Goal: Task Accomplishment & Management: Use online tool/utility

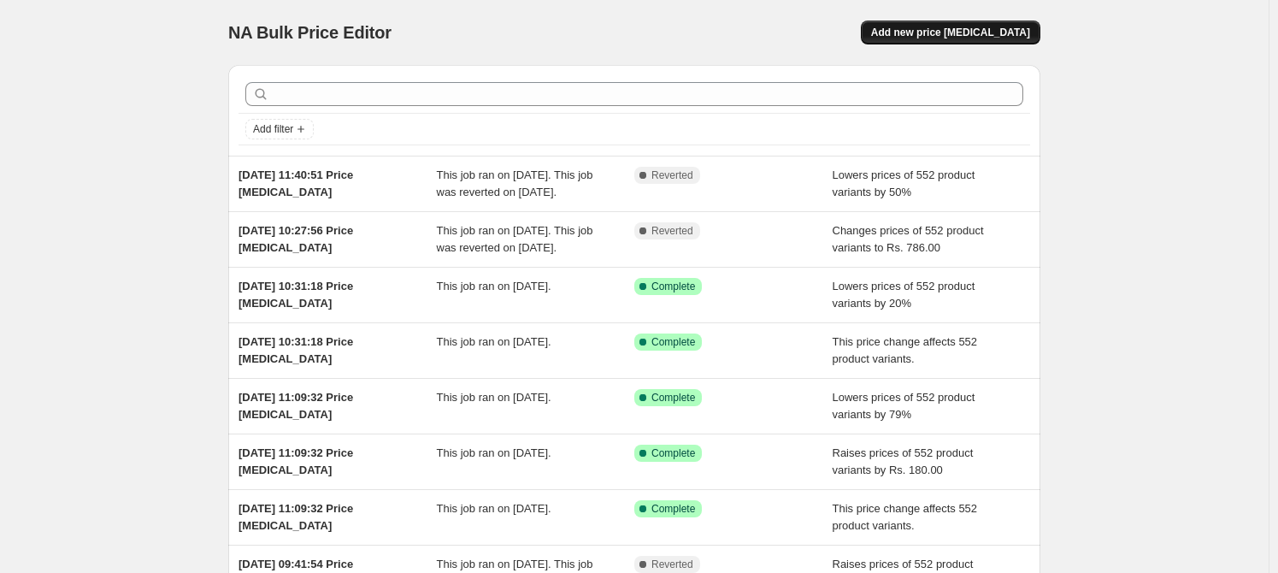
click at [958, 33] on span "Add new price [MEDICAL_DATA]" at bounding box center [950, 33] width 159 height 14
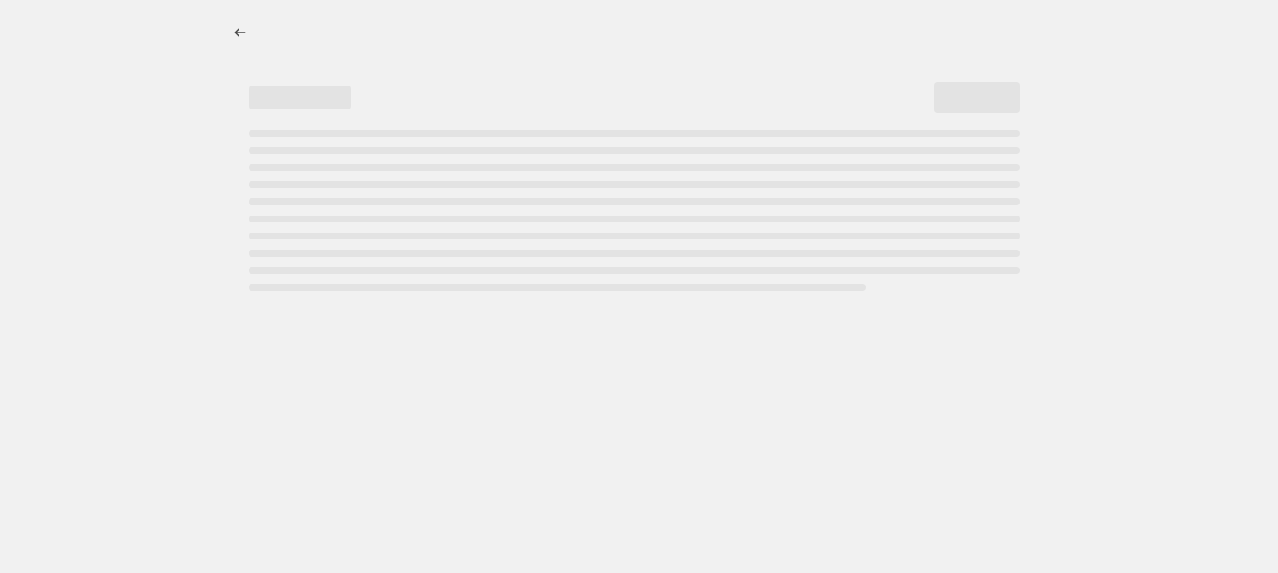
select select "percentage"
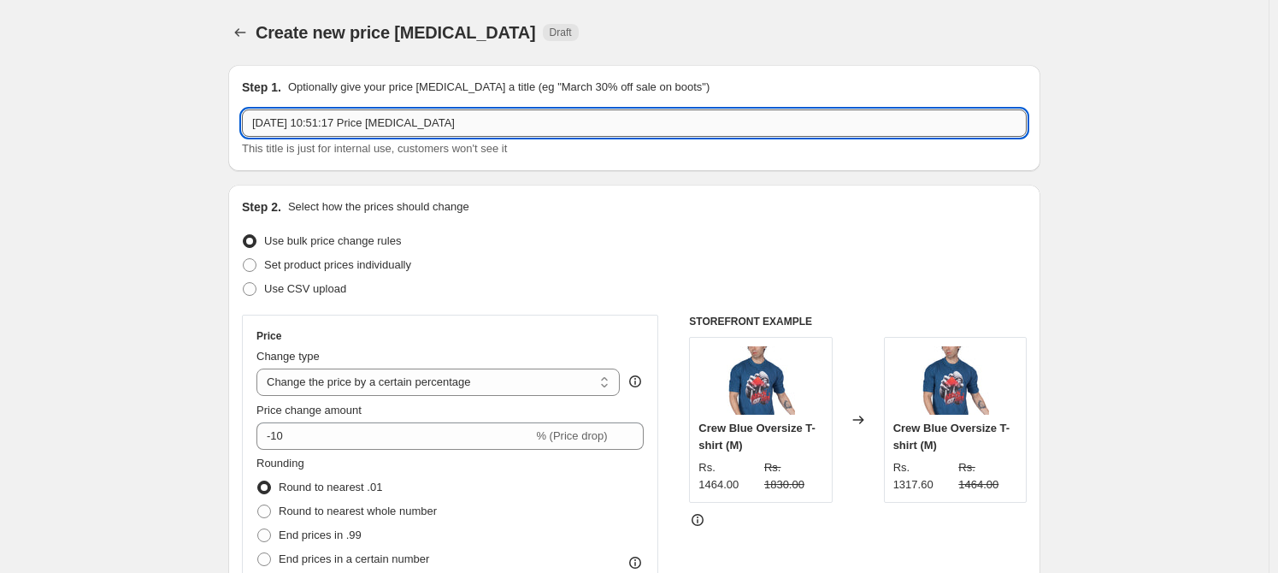
click at [422, 122] on input "[DATE] 10:51:17 Price [MEDICAL_DATA]" at bounding box center [634, 122] width 785 height 27
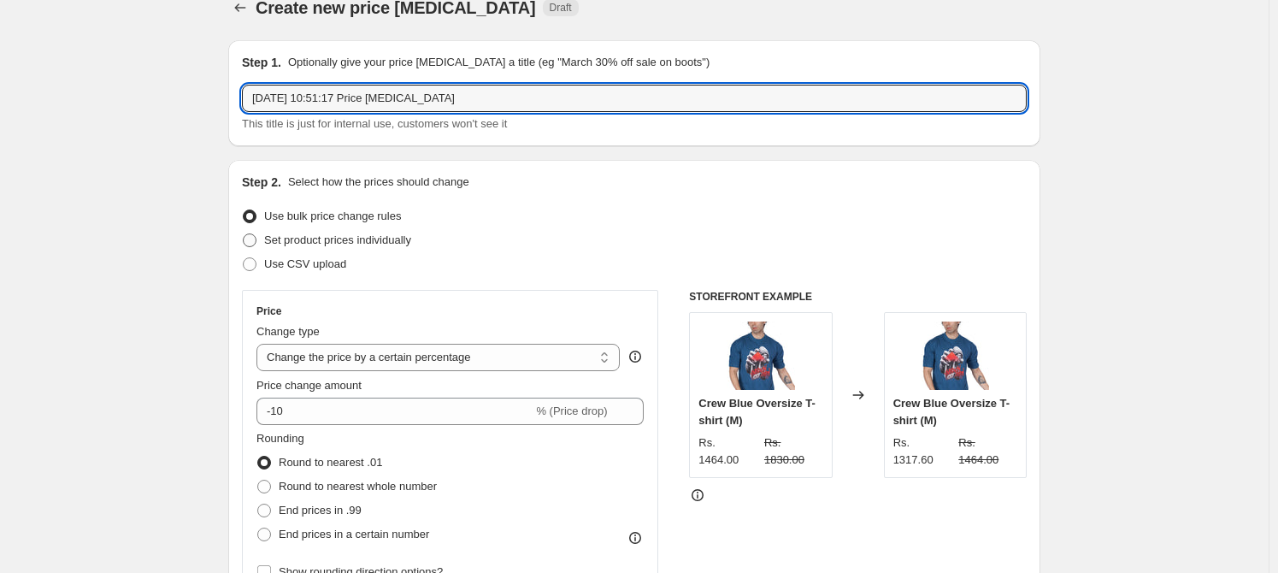
scroll to position [48, 0]
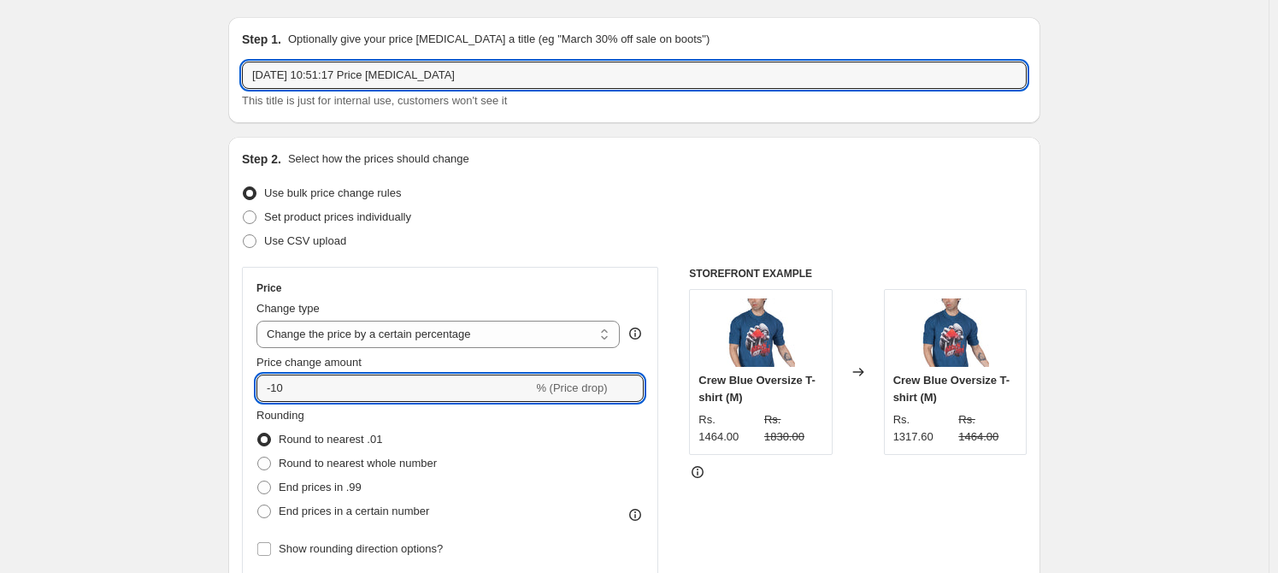
click at [365, 373] on div "Price change amount -10 % (Price drop)" at bounding box center [450, 378] width 387 height 48
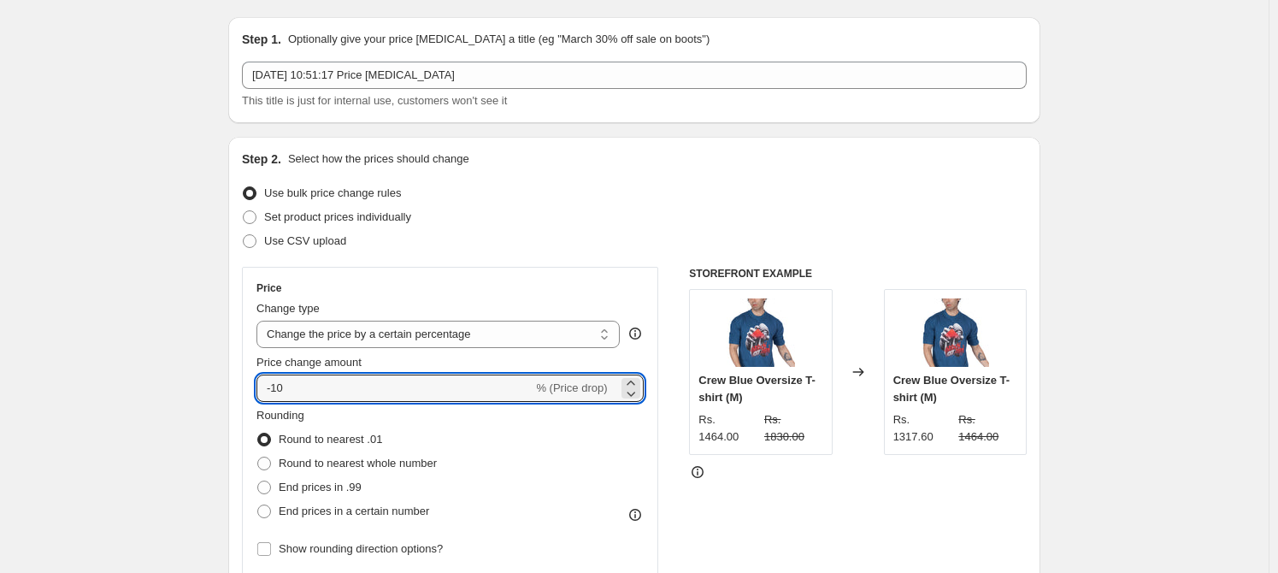
click at [365, 373] on div "Price change amount -10 % (Price drop)" at bounding box center [450, 378] width 387 height 48
click at [370, 381] on input "-10" at bounding box center [395, 387] width 276 height 27
type input "-1"
type input "-6"
type input "-0"
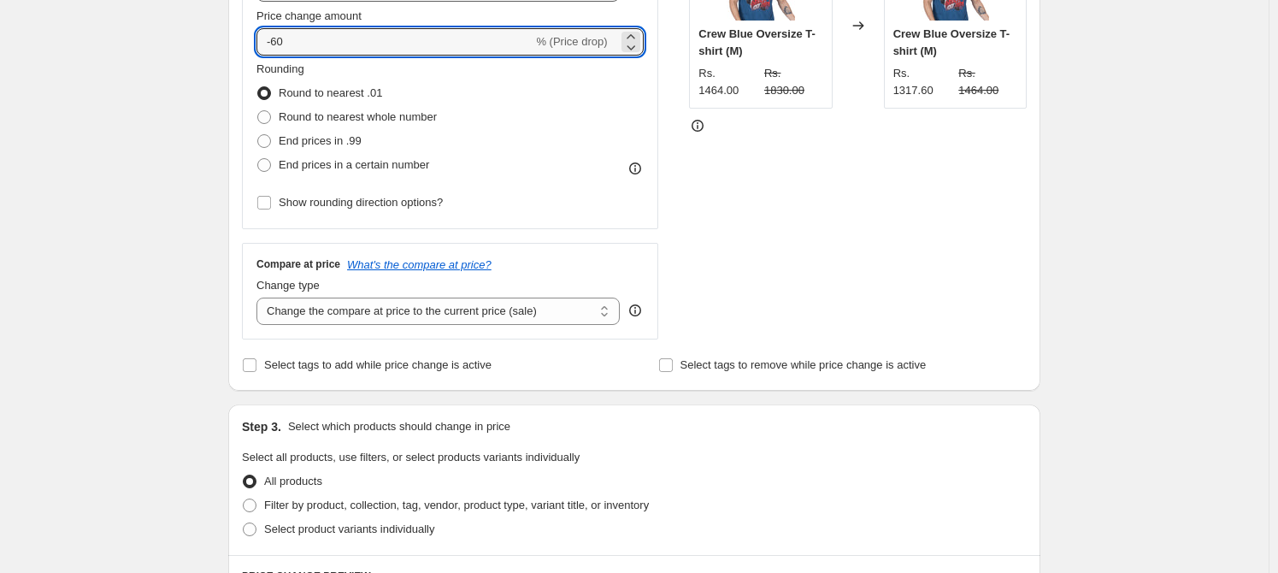
scroll to position [613, 0]
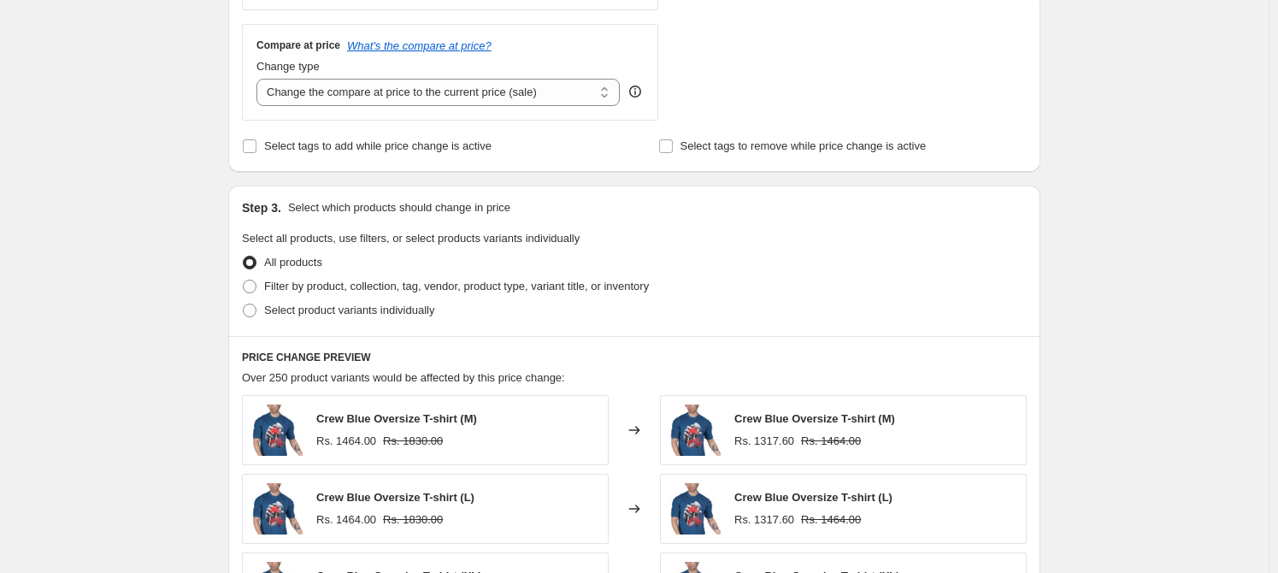
type input "-60"
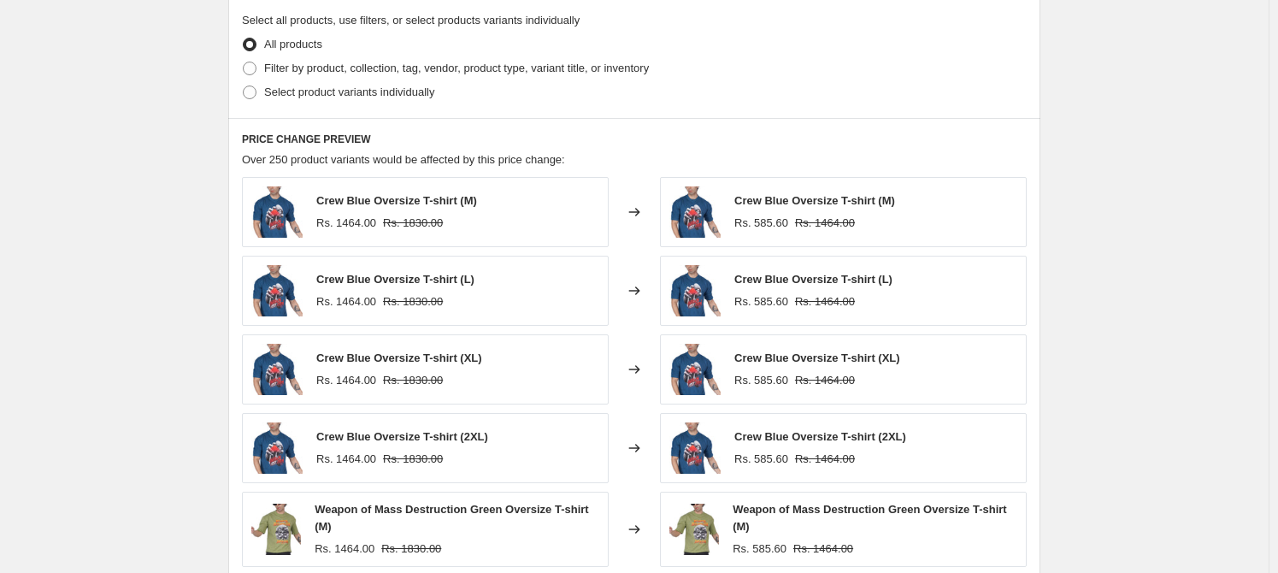
scroll to position [1125, 0]
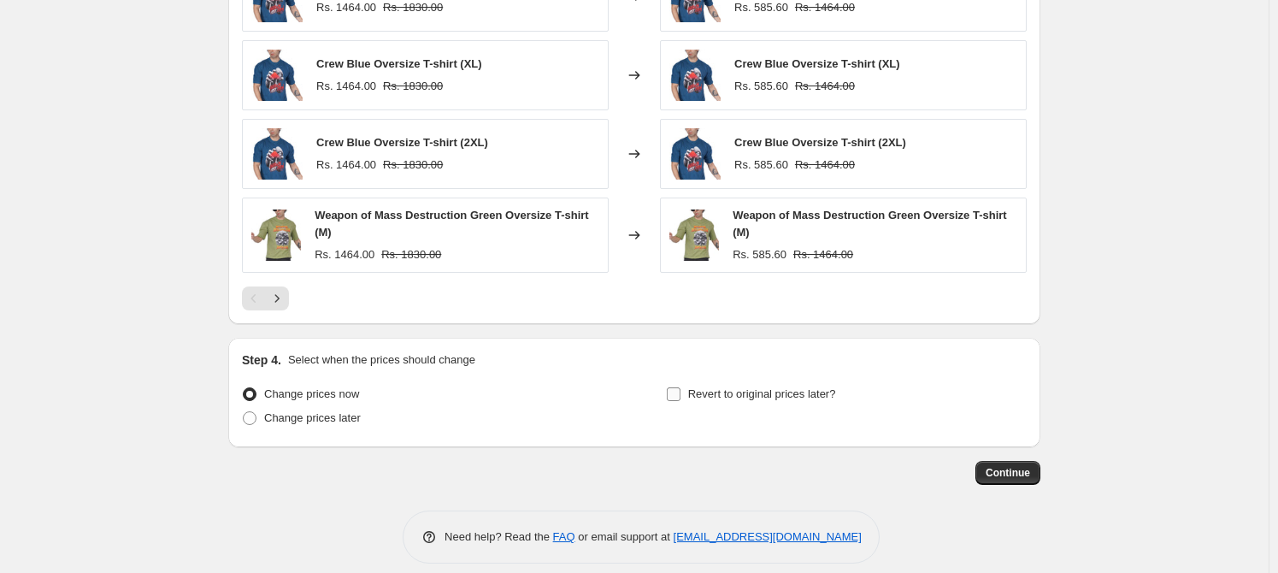
click at [718, 392] on span "Revert to original prices later?" at bounding box center [762, 393] width 148 height 13
click at [681, 392] on input "Revert to original prices later?" at bounding box center [674, 394] width 14 height 14
checkbox input "true"
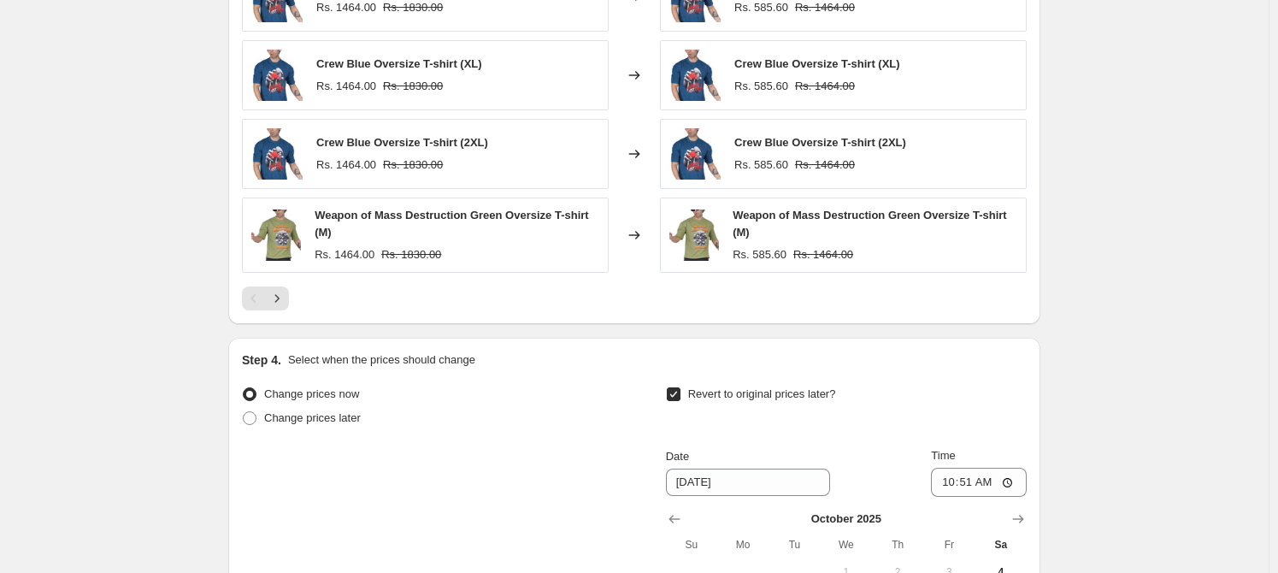
scroll to position [1362, 0]
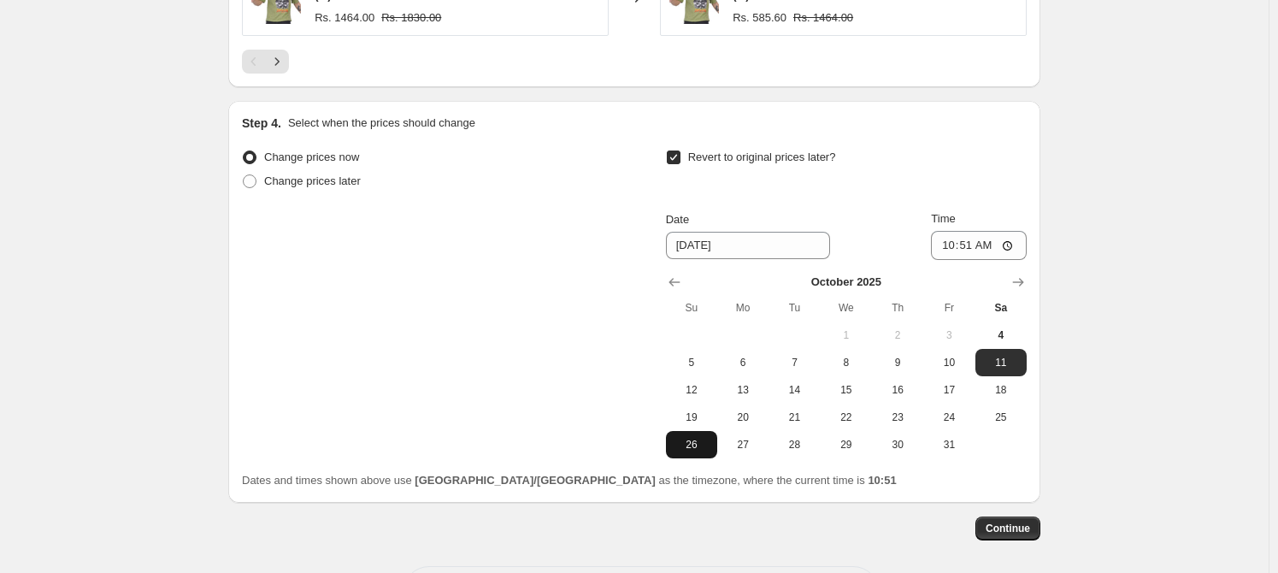
click at [711, 455] on button "26" at bounding box center [691, 444] width 51 height 27
type input "[DATE]"
click at [1013, 528] on span "Continue" at bounding box center [1008, 529] width 44 height 14
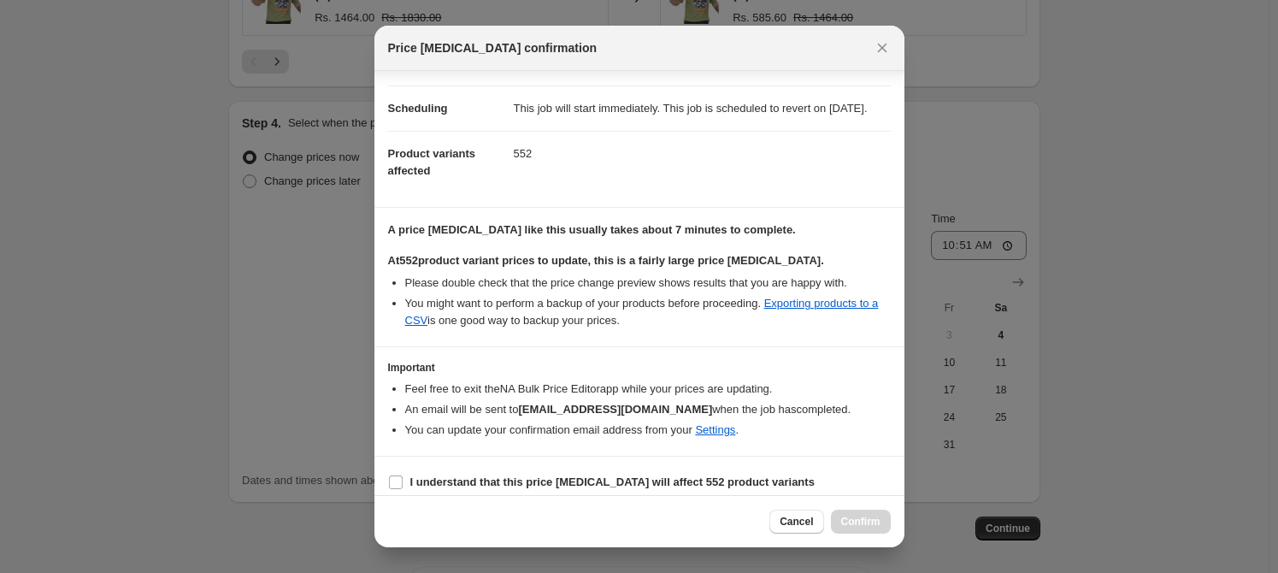
scroll to position [151, 0]
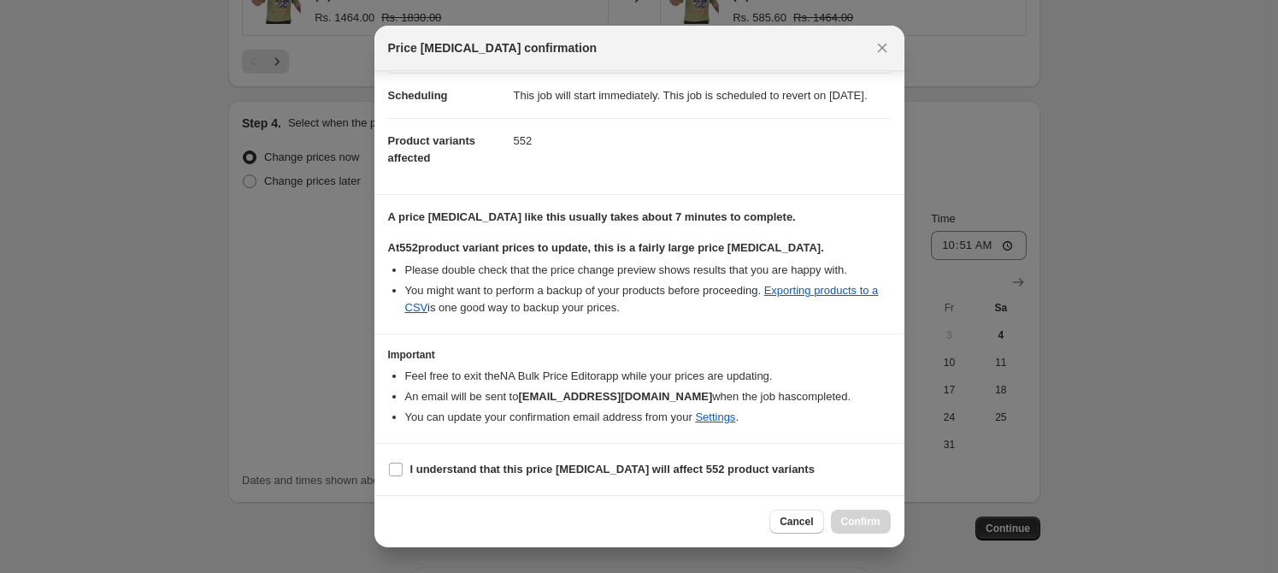
drag, startPoint x: 394, startPoint y: 468, endPoint x: 512, endPoint y: 495, distance: 121.1
click at [394, 468] on input "I understand that this price [MEDICAL_DATA] will affect 552 product variants" at bounding box center [396, 470] width 14 height 14
checkbox input "true"
click at [860, 513] on button "Confirm" at bounding box center [861, 522] width 60 height 24
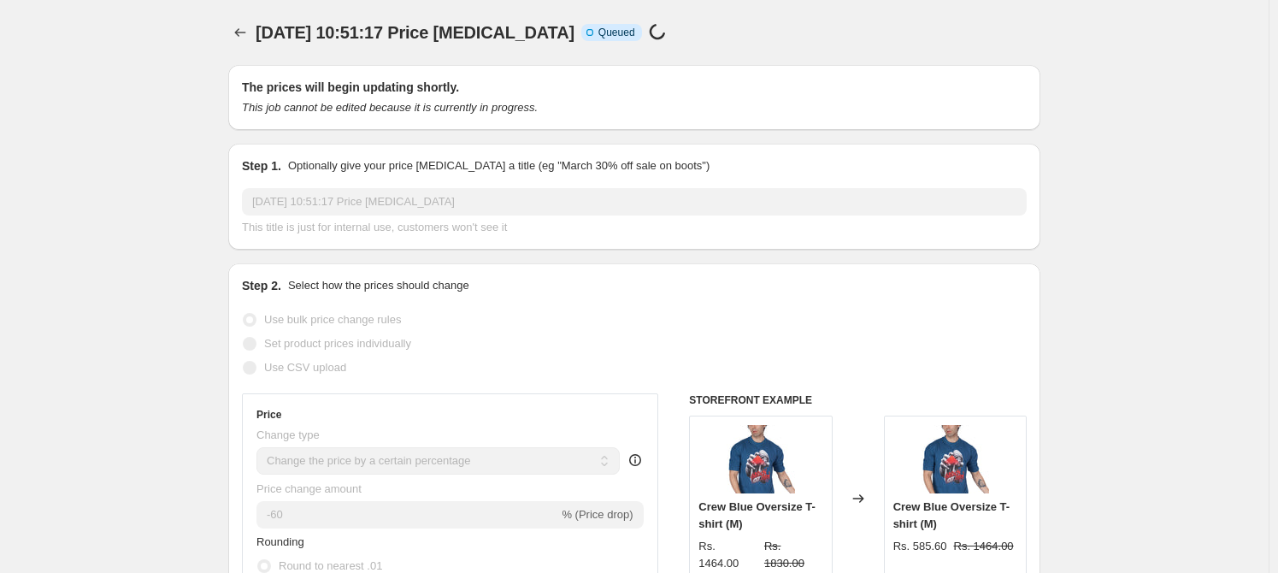
scroll to position [1362, 0]
